Goal: Task Accomplishment & Management: Use online tool/utility

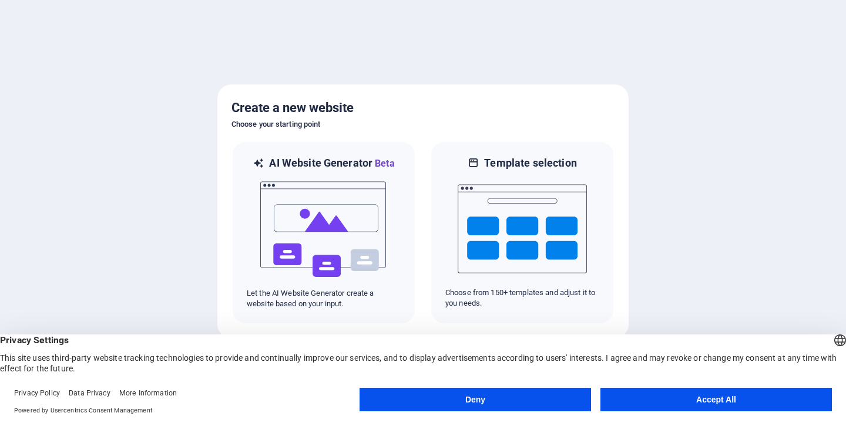
click at [702, 400] on button "Accept All" at bounding box center [715, 399] width 231 height 23
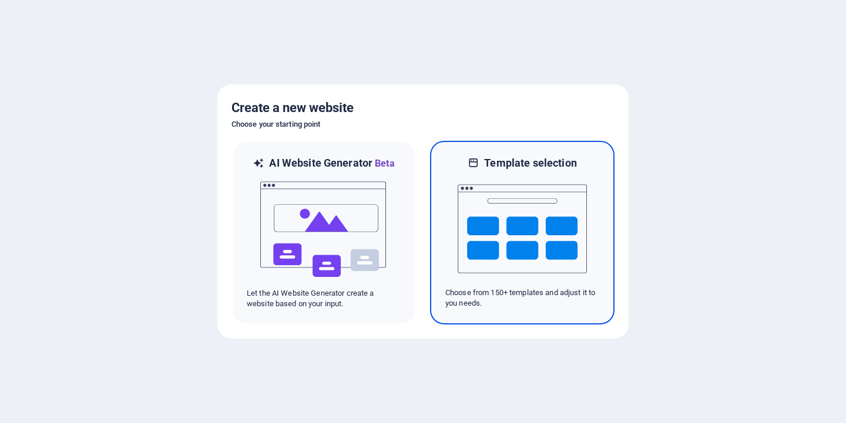
click at [510, 228] on img at bounding box center [522, 228] width 129 height 117
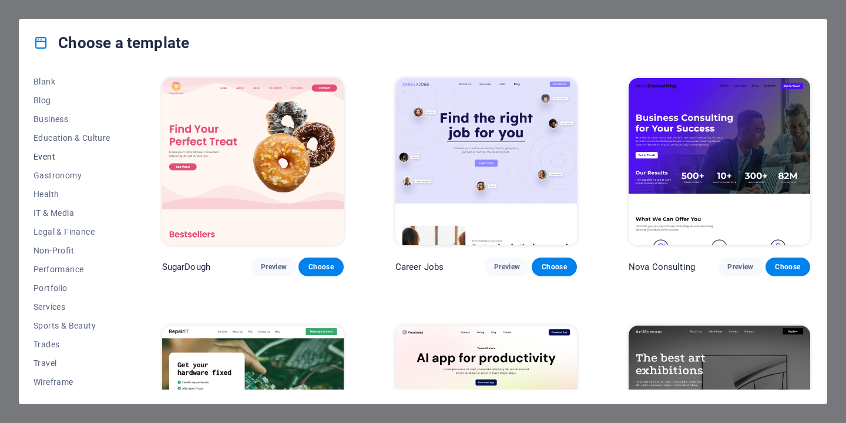
scroll to position [156, 0]
click at [46, 362] on span "Travel" at bounding box center [71, 361] width 77 height 9
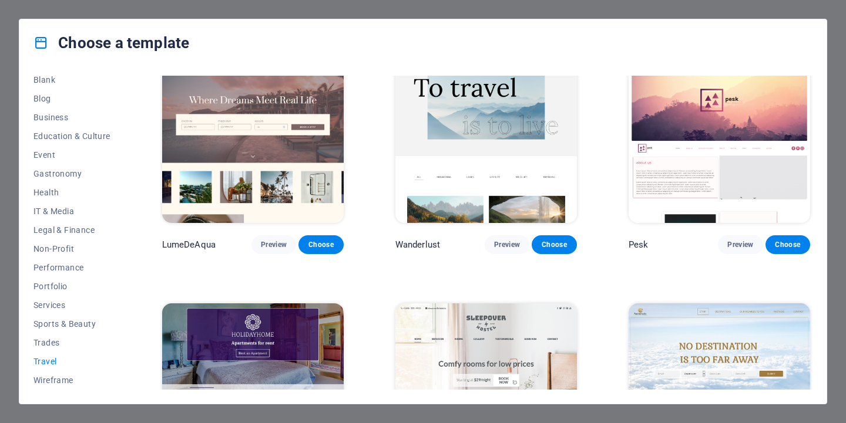
scroll to position [0, 0]
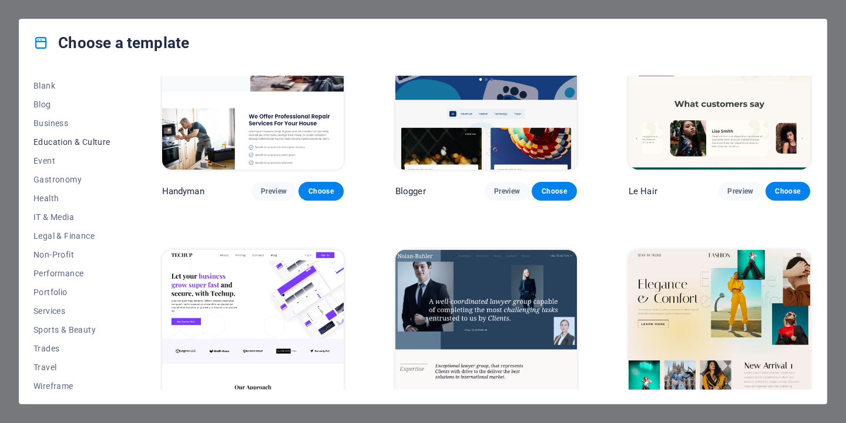
scroll to position [156, 0]
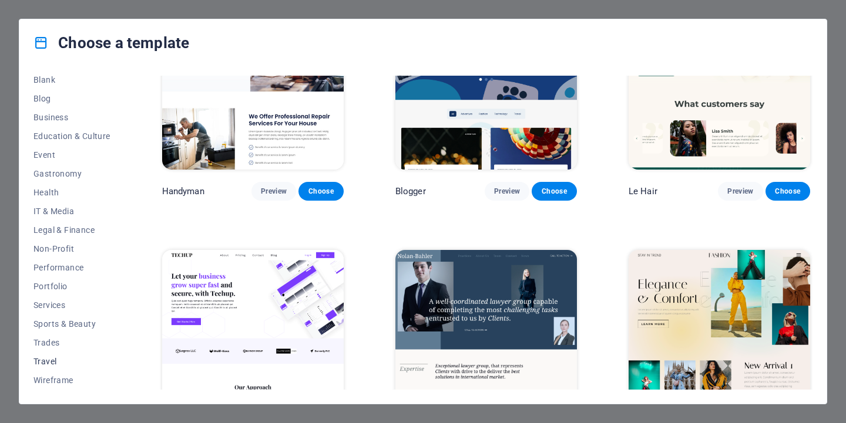
click at [48, 362] on span "Travel" at bounding box center [71, 361] width 77 height 9
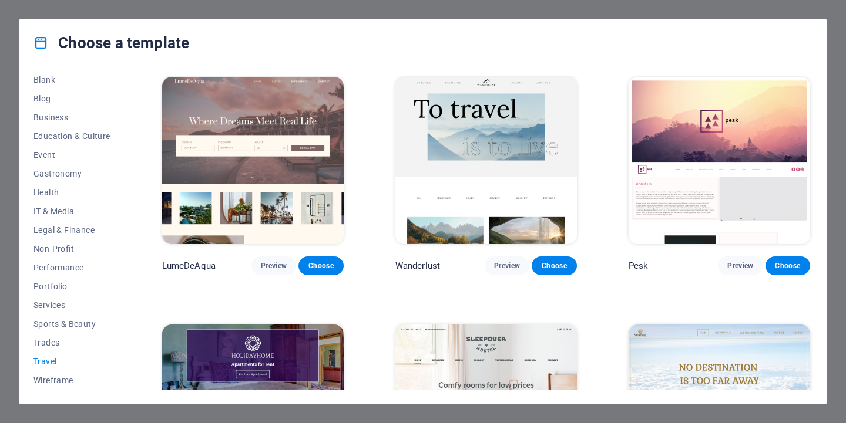
scroll to position [0, 0]
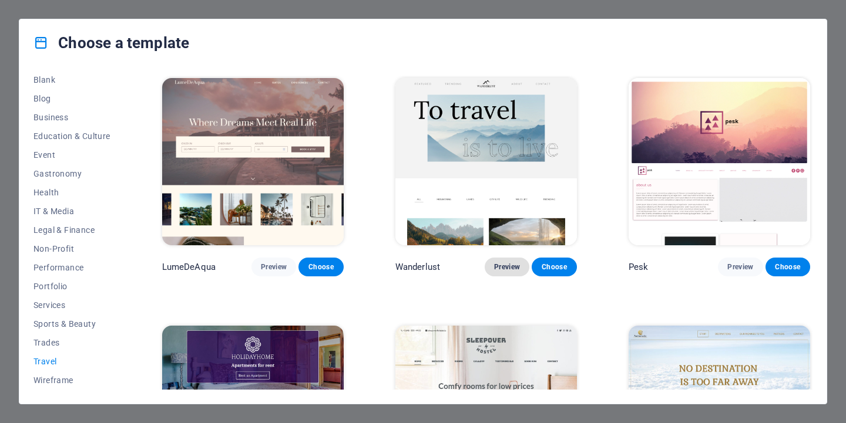
click at [500, 263] on span "Preview" at bounding box center [507, 267] width 26 height 9
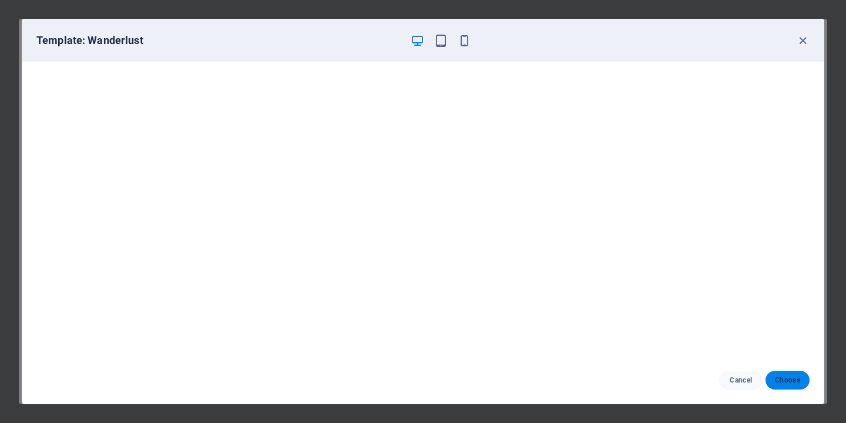
click at [789, 382] on span "Choose" at bounding box center [787, 380] width 25 height 9
